Goal: Task Accomplishment & Management: Use online tool/utility

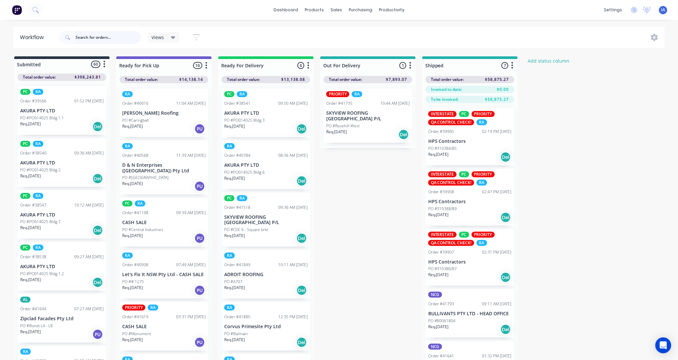
click at [85, 37] on input "text" at bounding box center [109, 37] width 66 height 13
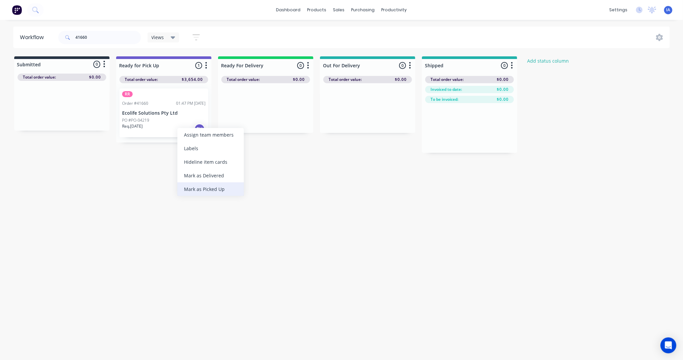
click at [213, 189] on div "Mark as Picked Up" at bounding box center [210, 189] width 67 height 14
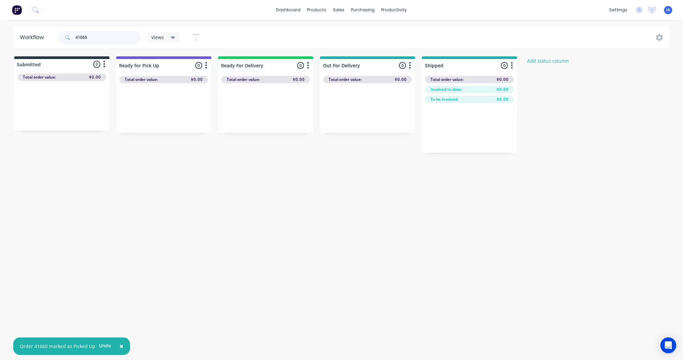
click at [104, 32] on input "41660" at bounding box center [109, 37] width 66 height 13
type input "4"
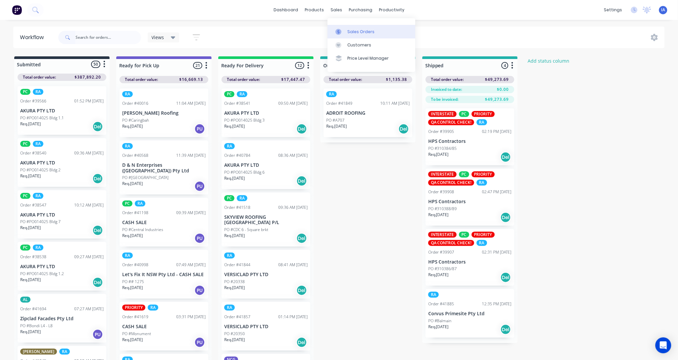
click at [355, 29] on div "Sales Orders" at bounding box center [360, 32] width 27 height 6
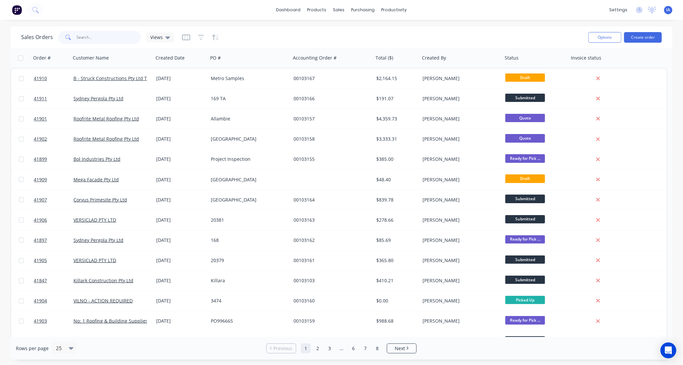
click at [113, 37] on input "text" at bounding box center [109, 37] width 65 height 13
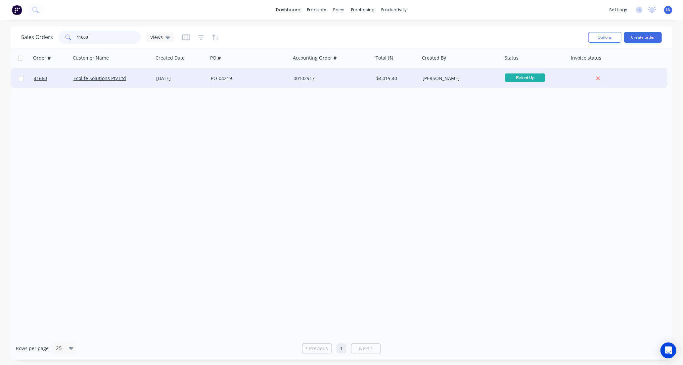
type input "41660"
click at [143, 77] on div "Ecolife Solutions Pty Ltd" at bounding box center [111, 78] width 74 height 7
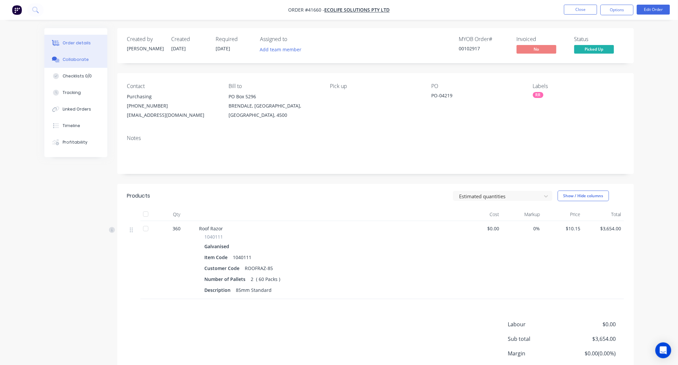
click at [77, 61] on div "Collaborate" at bounding box center [76, 60] width 26 height 6
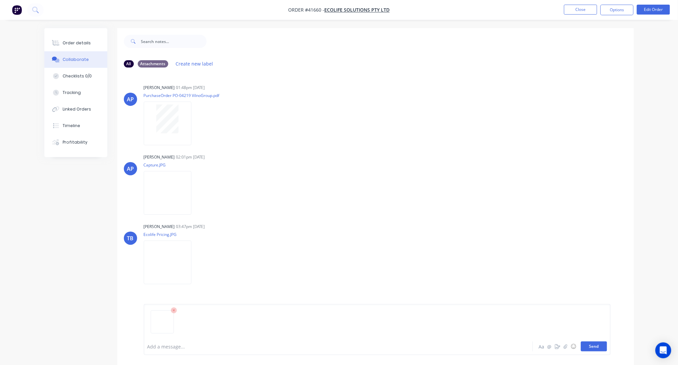
click at [592, 347] on button "Send" at bounding box center [594, 347] width 26 height 10
click at [580, 11] on button "Close" at bounding box center [580, 10] width 33 height 10
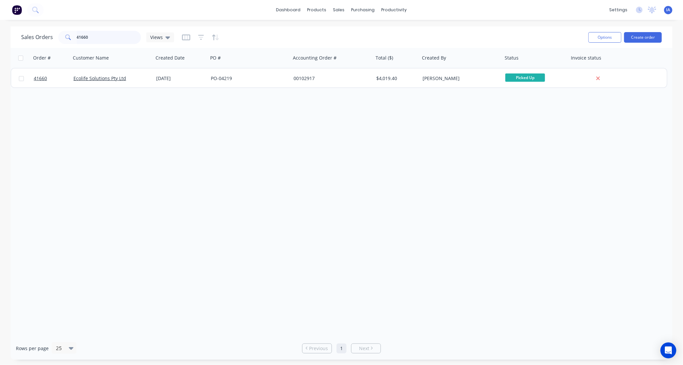
click at [110, 36] on input "41660" at bounding box center [109, 37] width 65 height 13
type input "4"
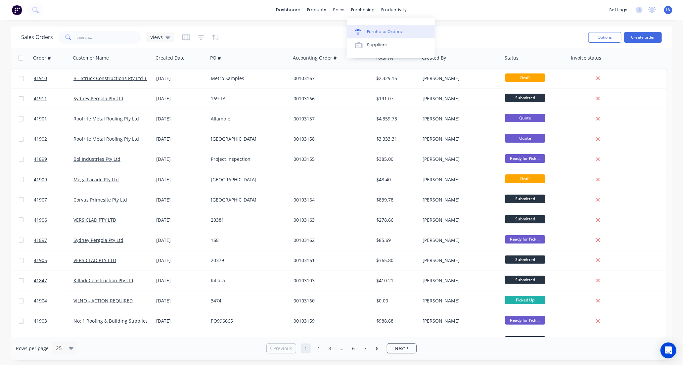
click at [382, 29] on div "Purchase Orders" at bounding box center [384, 32] width 35 height 6
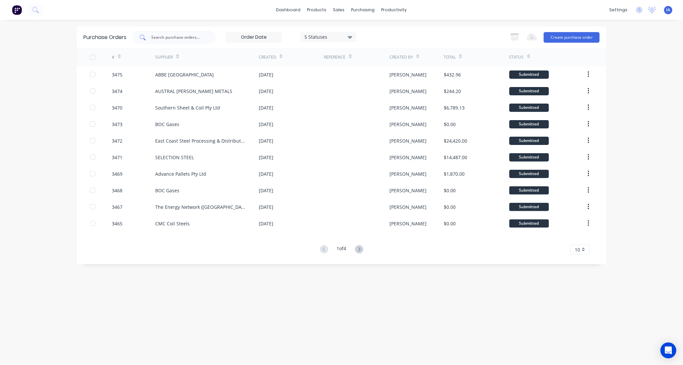
click at [174, 32] on div at bounding box center [174, 37] width 83 height 13
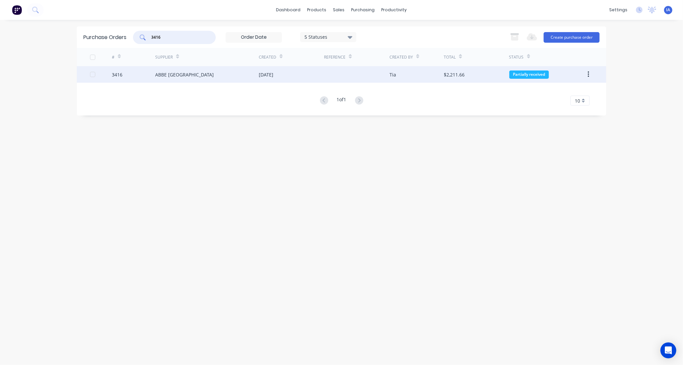
type input "3416"
click at [213, 75] on div "ABBE [GEOGRAPHIC_DATA]" at bounding box center [207, 74] width 104 height 17
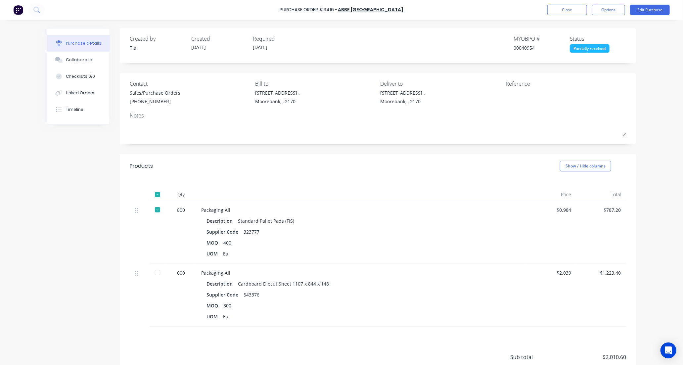
click at [156, 273] on div at bounding box center [157, 272] width 13 height 13
click at [83, 60] on div "Collaborate" at bounding box center [79, 60] width 26 height 6
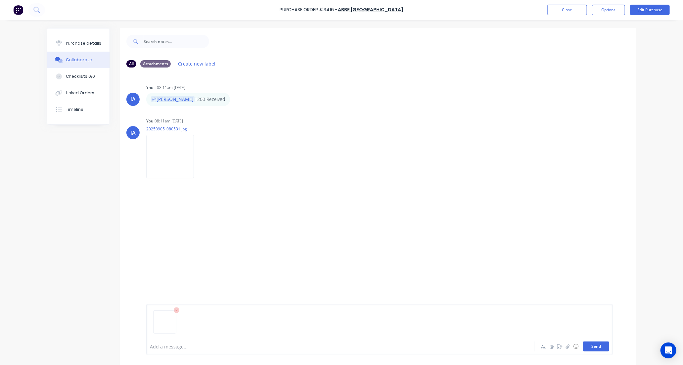
click at [597, 347] on button "Send" at bounding box center [596, 347] width 26 height 10
click at [567, 12] on button "Close" at bounding box center [568, 10] width 40 height 11
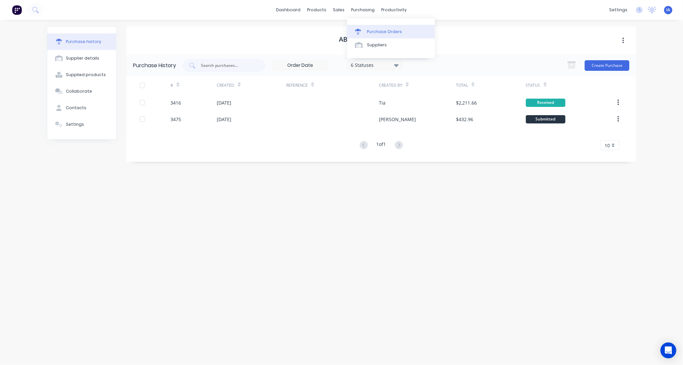
click at [376, 29] on div "Purchase Orders" at bounding box center [384, 32] width 35 height 6
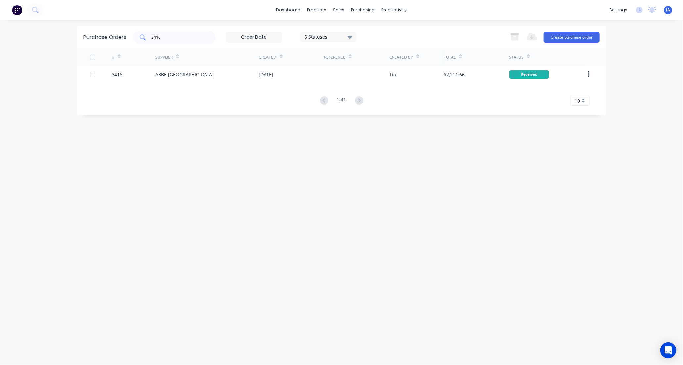
click at [169, 33] on div "3416" at bounding box center [174, 37] width 83 height 13
type input "3"
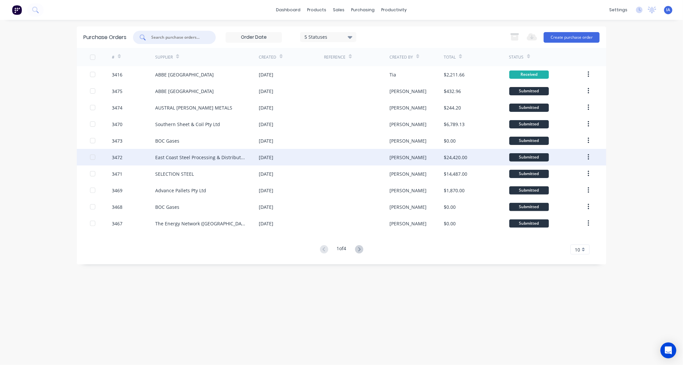
click at [182, 156] on div "East Coast Steel Processing & Distribution" at bounding box center [200, 157] width 90 height 7
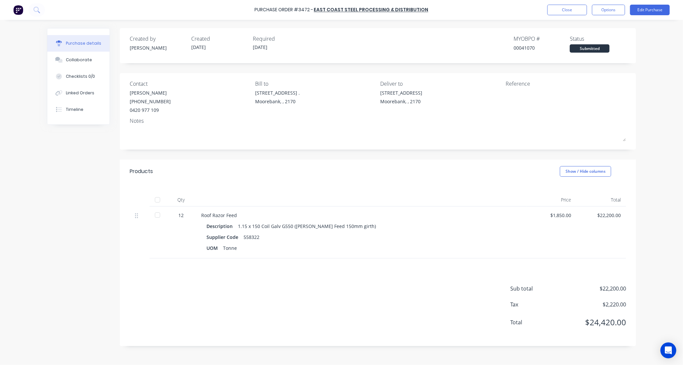
click at [159, 201] on div at bounding box center [157, 199] width 13 height 13
click at [80, 61] on div "Collaborate" at bounding box center [79, 60] width 26 height 6
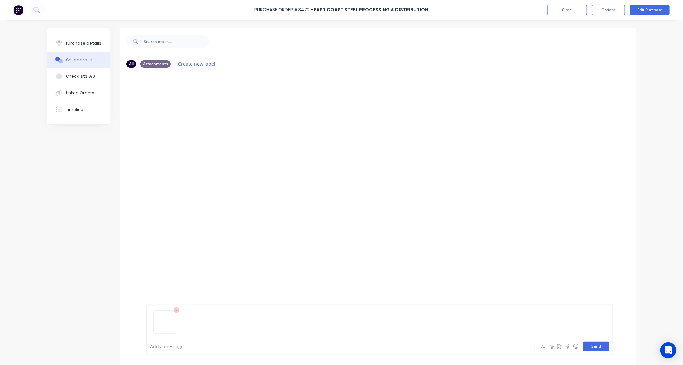
click at [596, 348] on button "Send" at bounding box center [596, 347] width 26 height 10
click at [573, 9] on button "Close" at bounding box center [568, 10] width 40 height 11
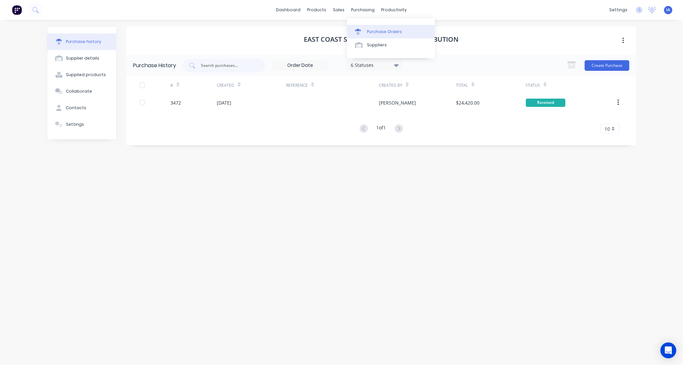
click at [381, 32] on div "Purchase Orders" at bounding box center [384, 32] width 35 height 6
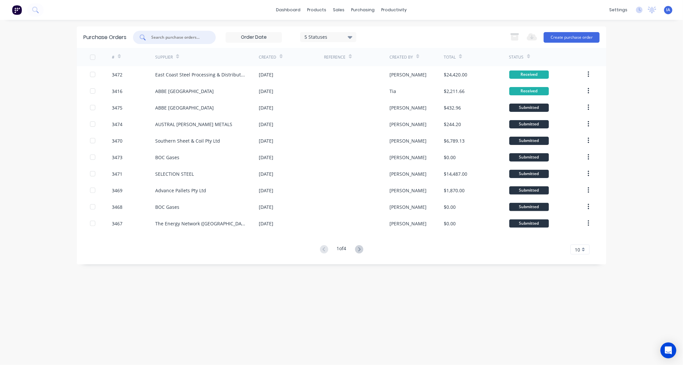
click at [168, 38] on input "text" at bounding box center [178, 37] width 55 height 7
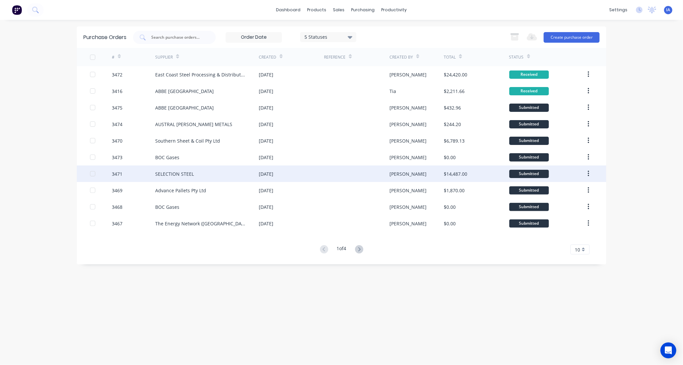
click at [201, 176] on div "SELECTION STEEL" at bounding box center [207, 174] width 104 height 17
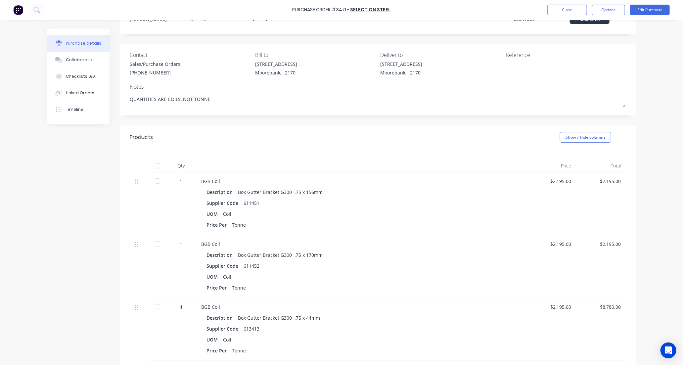
scroll to position [110, 0]
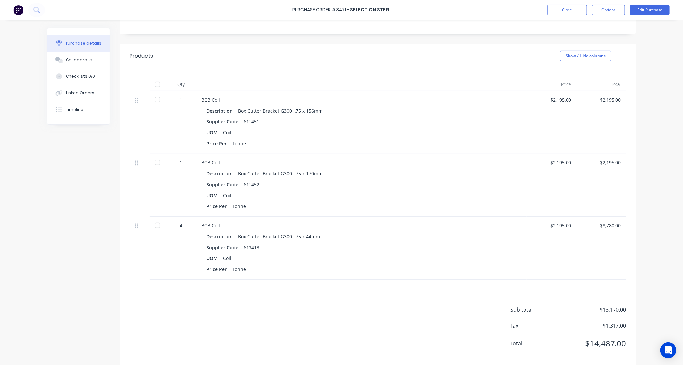
click at [155, 84] on div at bounding box center [157, 84] width 13 height 13
click at [77, 60] on div "Collaborate" at bounding box center [79, 60] width 26 height 6
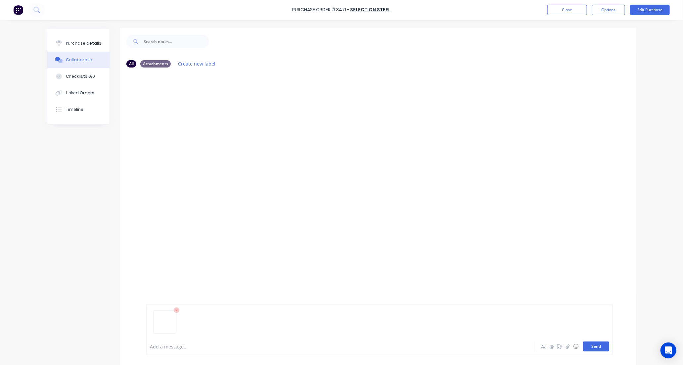
click at [592, 348] on button "Send" at bounding box center [596, 347] width 26 height 10
click at [566, 9] on button "Close" at bounding box center [568, 10] width 40 height 11
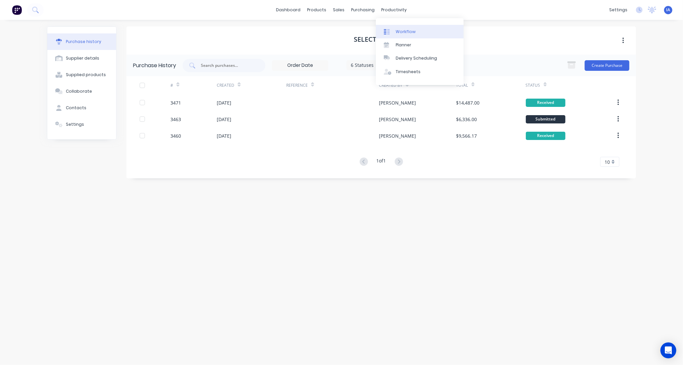
click at [416, 30] on link "Workflow" at bounding box center [420, 31] width 88 height 13
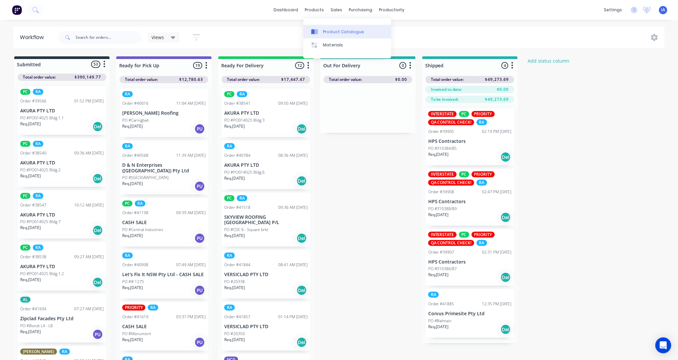
click at [338, 33] on div "Product Catalogue" at bounding box center [343, 32] width 41 height 6
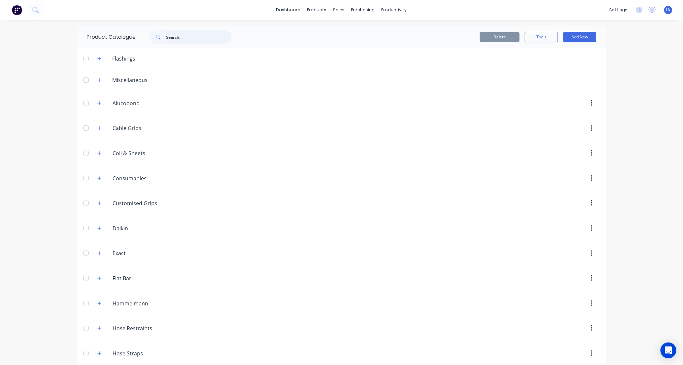
click at [191, 37] on input "text" at bounding box center [199, 36] width 66 height 13
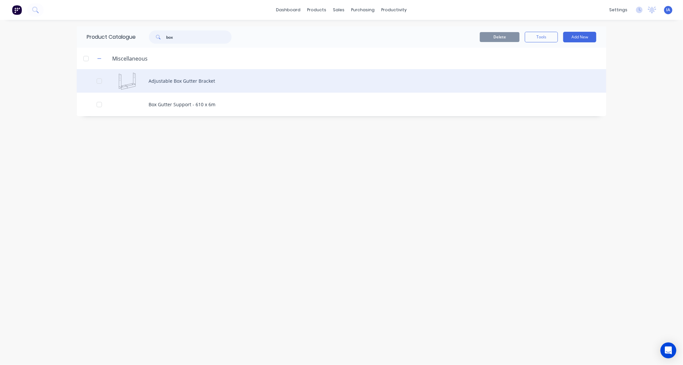
type input "box"
click at [214, 83] on div "Adjustable Box Gutter Bracket" at bounding box center [342, 81] width 530 height 24
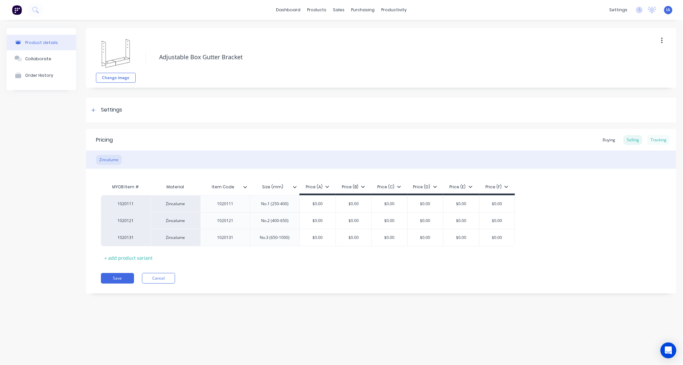
click at [662, 139] on div "Tracking" at bounding box center [659, 140] width 23 height 10
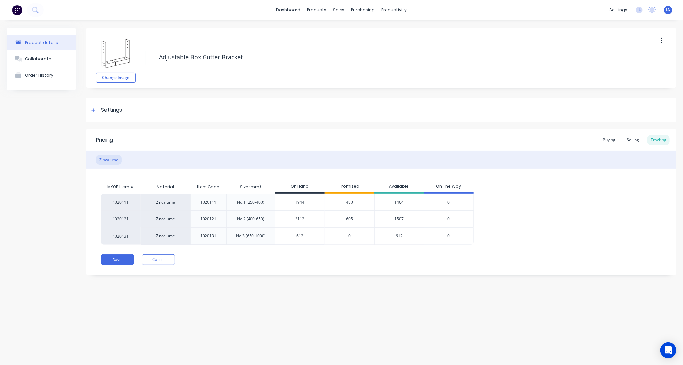
click at [299, 220] on input "2112" at bounding box center [300, 219] width 49 height 6
type input "2712"
click at [373, 334] on div "Product details Collaborate Order History Change image Adjustable Box Gutter Br…" at bounding box center [341, 186] width 683 height 332
click at [115, 261] on button "Save" at bounding box center [117, 260] width 33 height 11
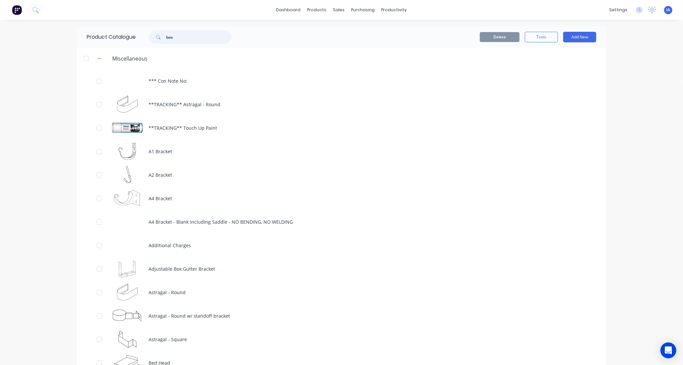
click at [187, 37] on input "box" at bounding box center [199, 36] width 66 height 13
type input "b"
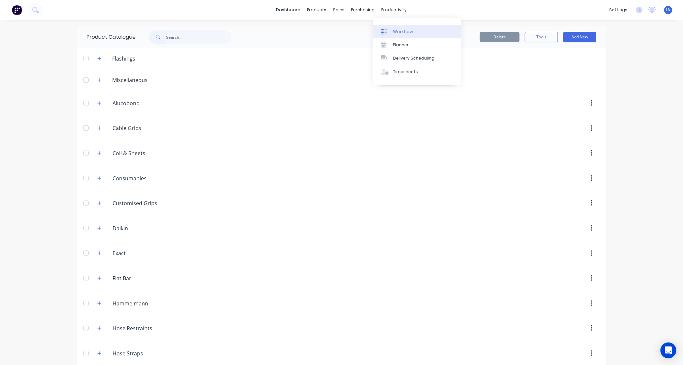
click at [400, 33] on div "Workflow" at bounding box center [403, 32] width 20 height 6
